Goal: Task Accomplishment & Management: Complete application form

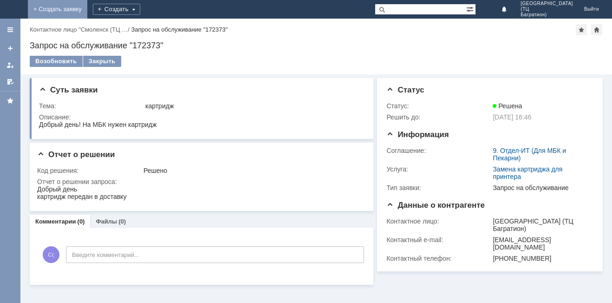
click at [87, 6] on link "+ Создать заявку" at bounding box center [57, 9] width 59 height 19
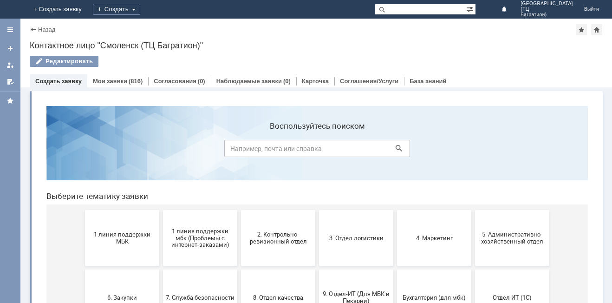
click at [134, 239] on span "1 линия поддержки МБК" at bounding box center [122, 238] width 69 height 14
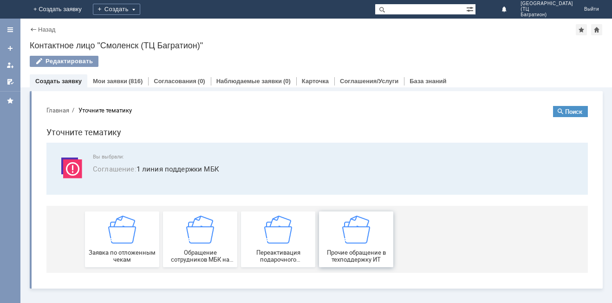
click at [339, 252] on span "Прочие обращение в техподдержку ИТ" at bounding box center [356, 256] width 69 height 14
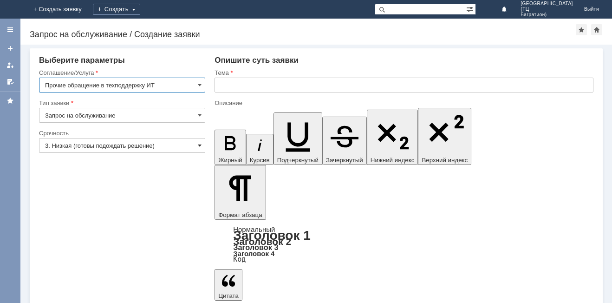
click at [199, 143] on span at bounding box center [200, 145] width 4 height 7
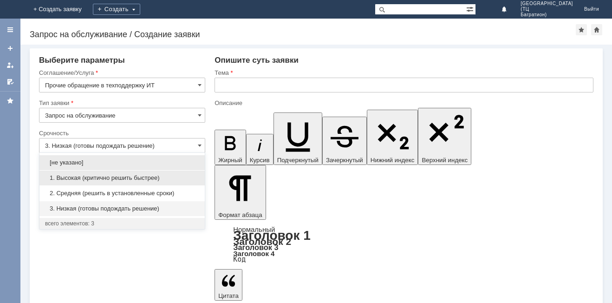
click at [138, 177] on span "1. Высокая (критично решить быстрее)" at bounding box center [122, 177] width 154 height 7
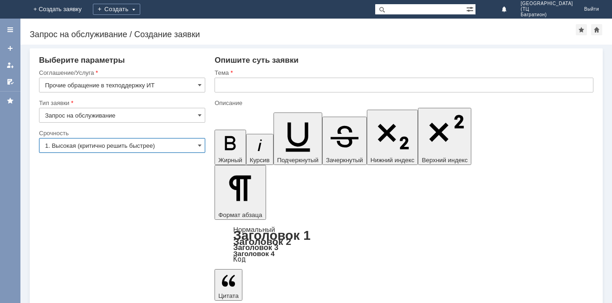
type input "1. Высокая (критично решить быстрее)"
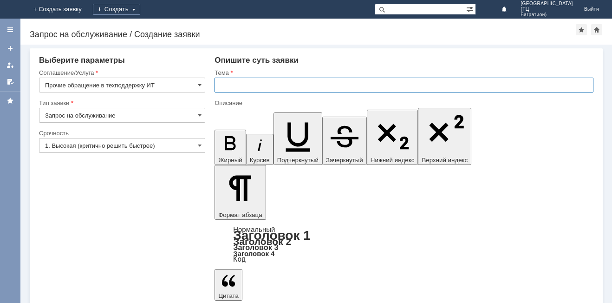
click at [239, 81] on input "text" at bounding box center [404, 85] width 379 height 15
type input "н"
